Goal: Find specific page/section: Find specific page/section

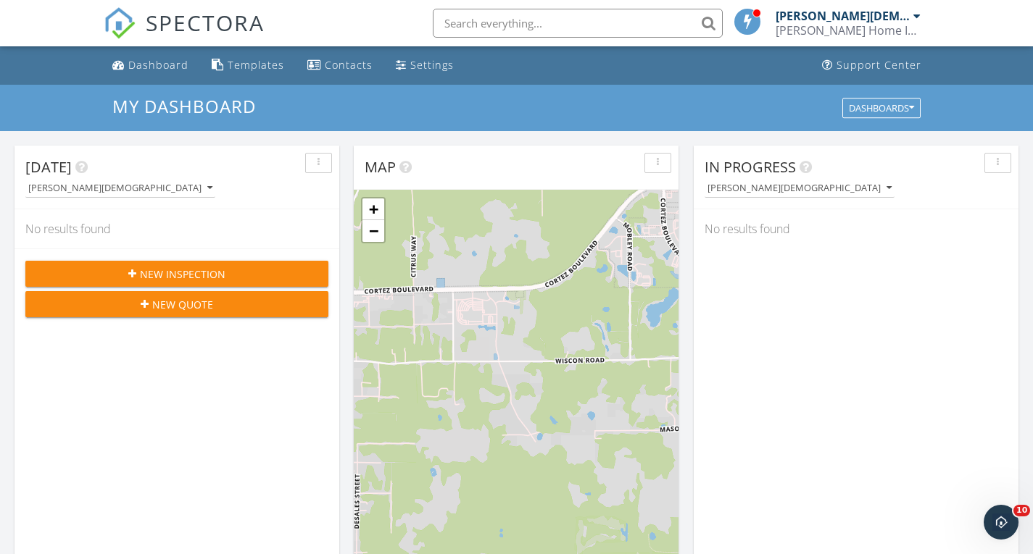
click at [518, 17] on input "text" at bounding box center [578, 23] width 290 height 29
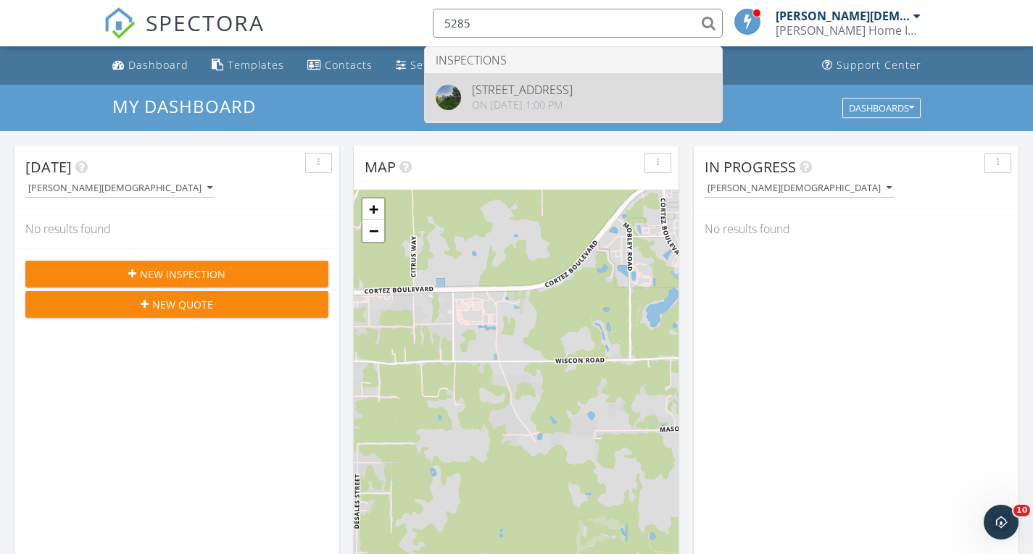
type input "5285"
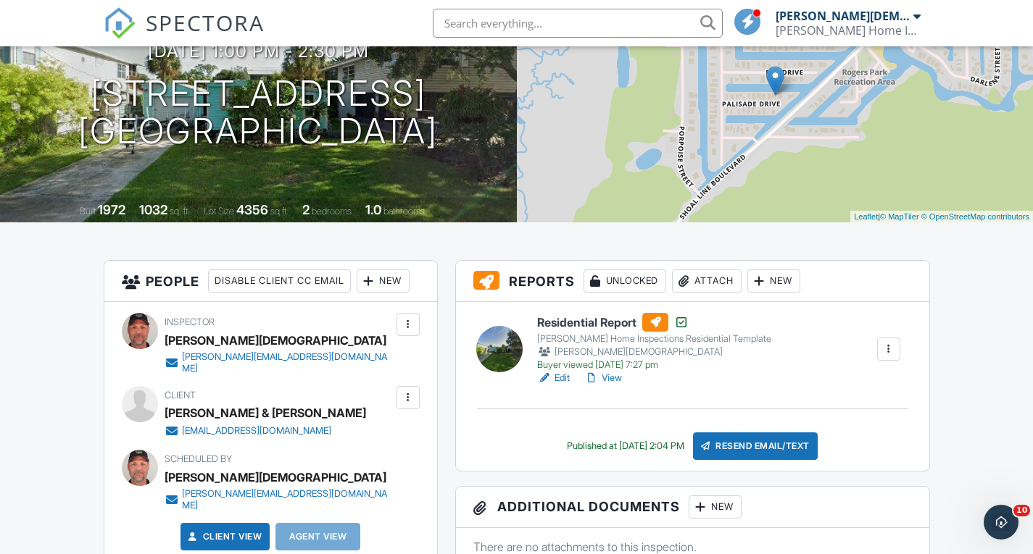
click at [563, 378] on link "Edit" at bounding box center [553, 378] width 33 height 14
